Goal: Find specific page/section: Find specific page/section

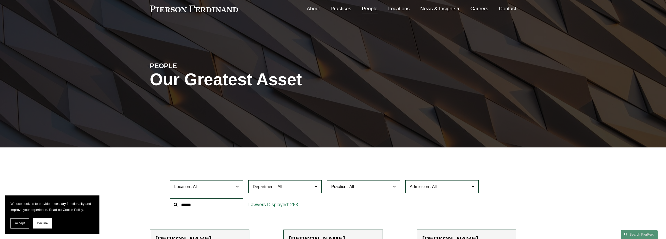
scroll to position [26, 0]
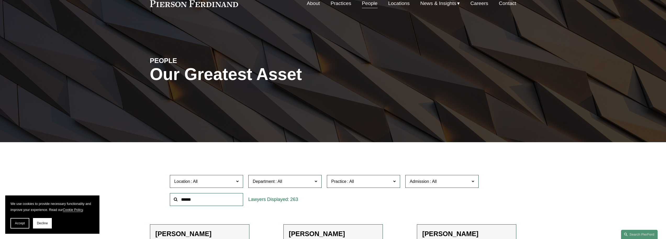
click at [315, 183] on label "Department" at bounding box center [285, 181] width 73 height 13
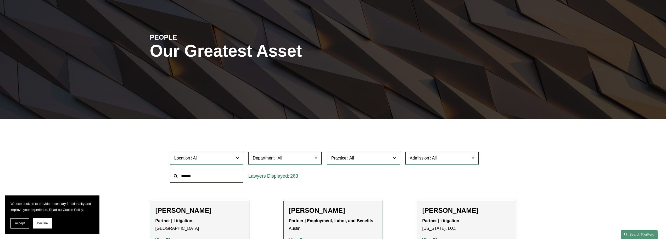
scroll to position [79, 0]
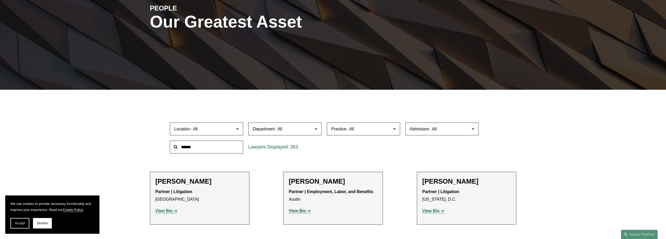
click at [0, 0] on link "Corporate" at bounding box center [0, 0] width 0 height 0
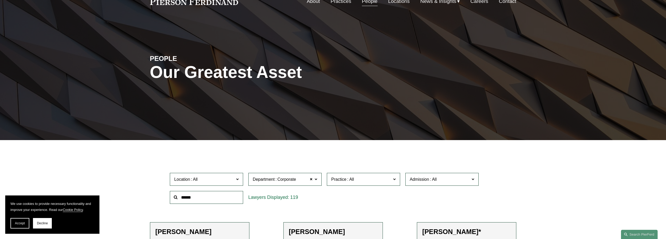
scroll to position [13, 0]
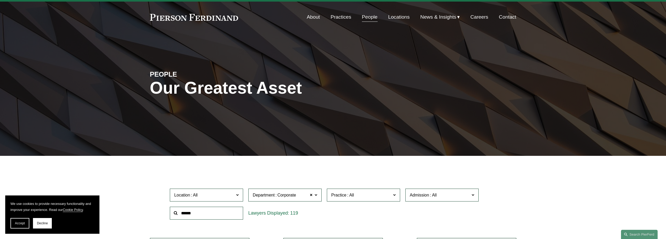
click at [341, 18] on link "Practices" at bounding box center [341, 17] width 21 height 10
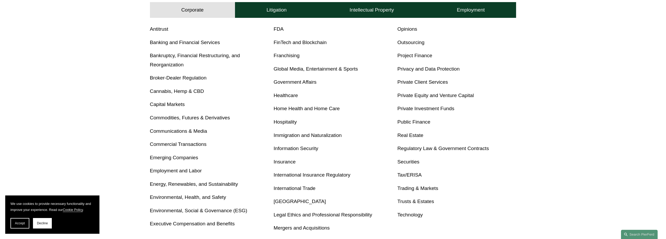
scroll to position [236, 0]
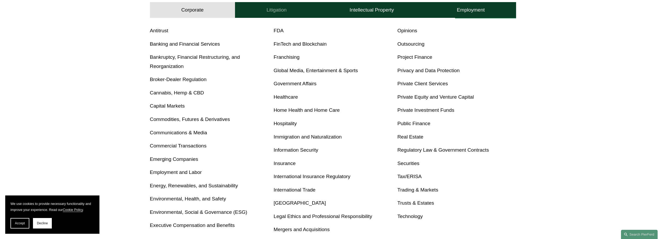
click at [305, 11] on button "Litigation" at bounding box center [276, 10] width 83 height 16
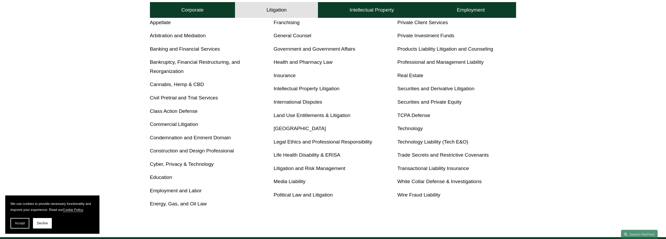
scroll to position [257, 0]
click at [155, 165] on link "Cyber, Privacy & Technology" at bounding box center [182, 163] width 64 height 5
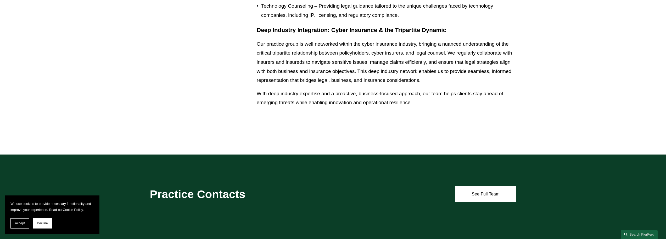
scroll to position [500, 0]
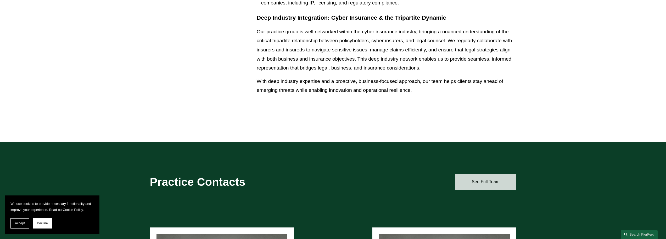
click at [488, 179] on link "See Full Team" at bounding box center [485, 182] width 61 height 16
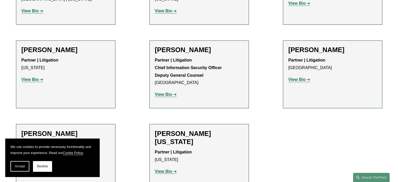
scroll to position [864, 0]
